Goal: Book appointment/travel/reservation

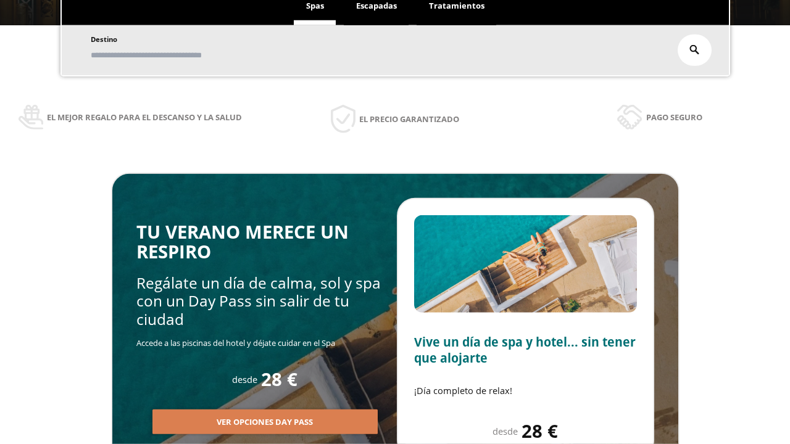
scroll to position [210, 0]
click at [376, 6] on span "Escapadas" at bounding box center [376, 5] width 41 height 11
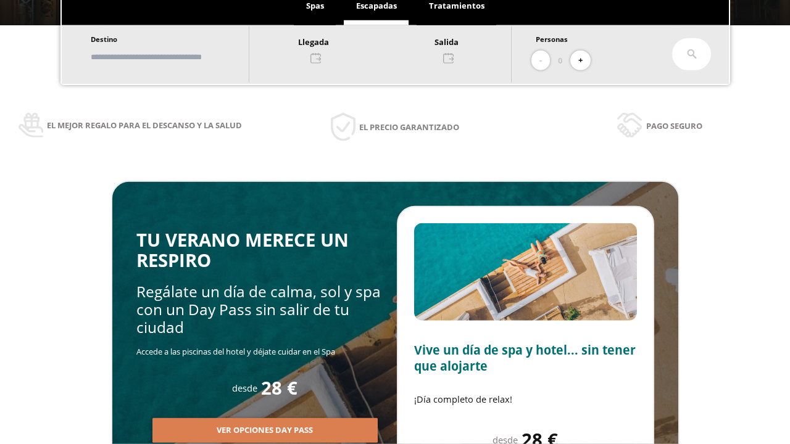
click at [174, 57] on input "text" at bounding box center [164, 57] width 154 height 22
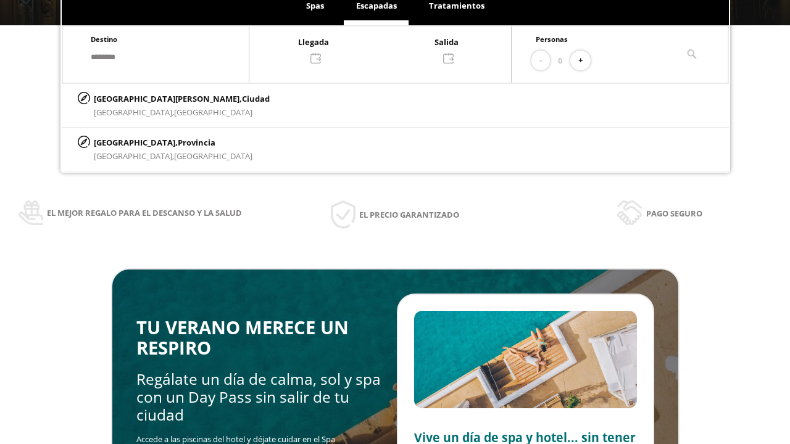
click at [392, 49] on div at bounding box center [380, 50] width 262 height 30
click at [317, 195] on div "19" at bounding box center [306, 184] width 22 height 22
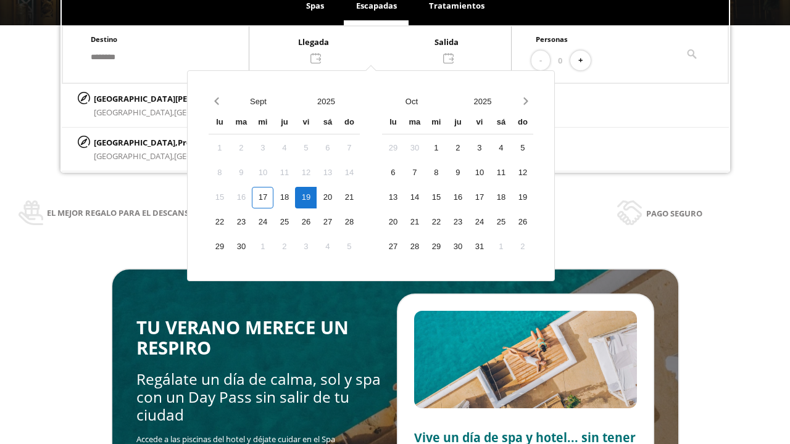
scroll to position [185, 0]
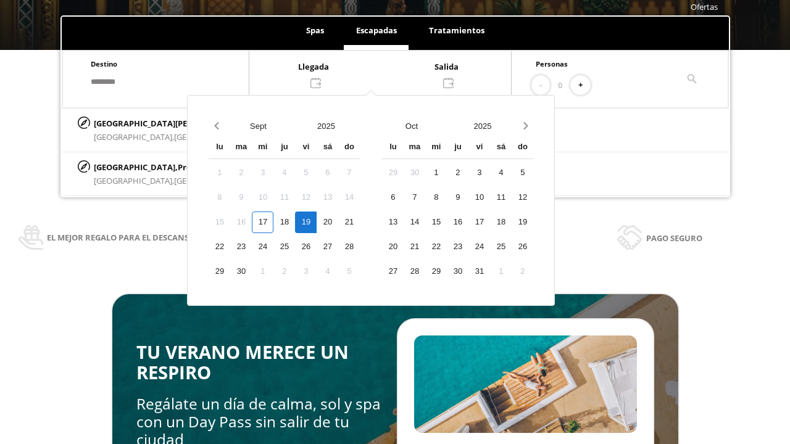
click at [338, 222] on div "20" at bounding box center [328, 223] width 22 height 22
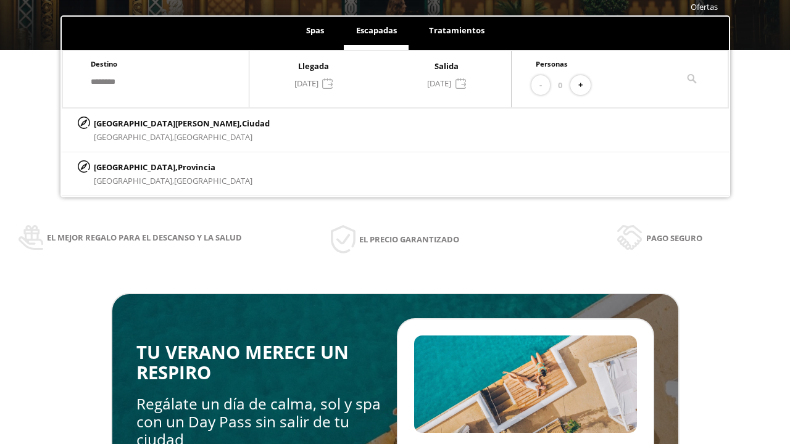
click at [584, 85] on button "+" at bounding box center [580, 85] width 20 height 20
click at [155, 123] on p "[GEOGRAPHIC_DATA][PERSON_NAME], [GEOGRAPHIC_DATA]" at bounding box center [182, 124] width 176 height 14
type input "**********"
